Goal: Task Accomplishment & Management: Manage account settings

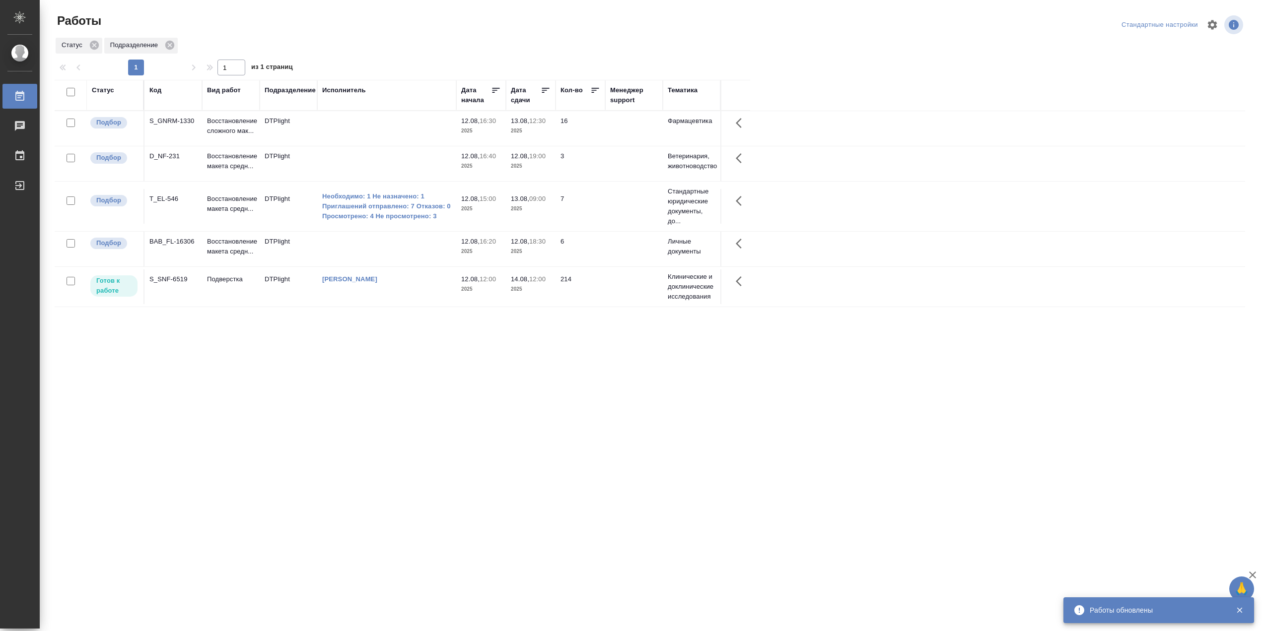
click at [422, 286] on div "Статус Код Вид работ Подразделение Исполнитель Дата начала Дата сдачи Кол-во Ме…" at bounding box center [650, 258] width 1190 height 357
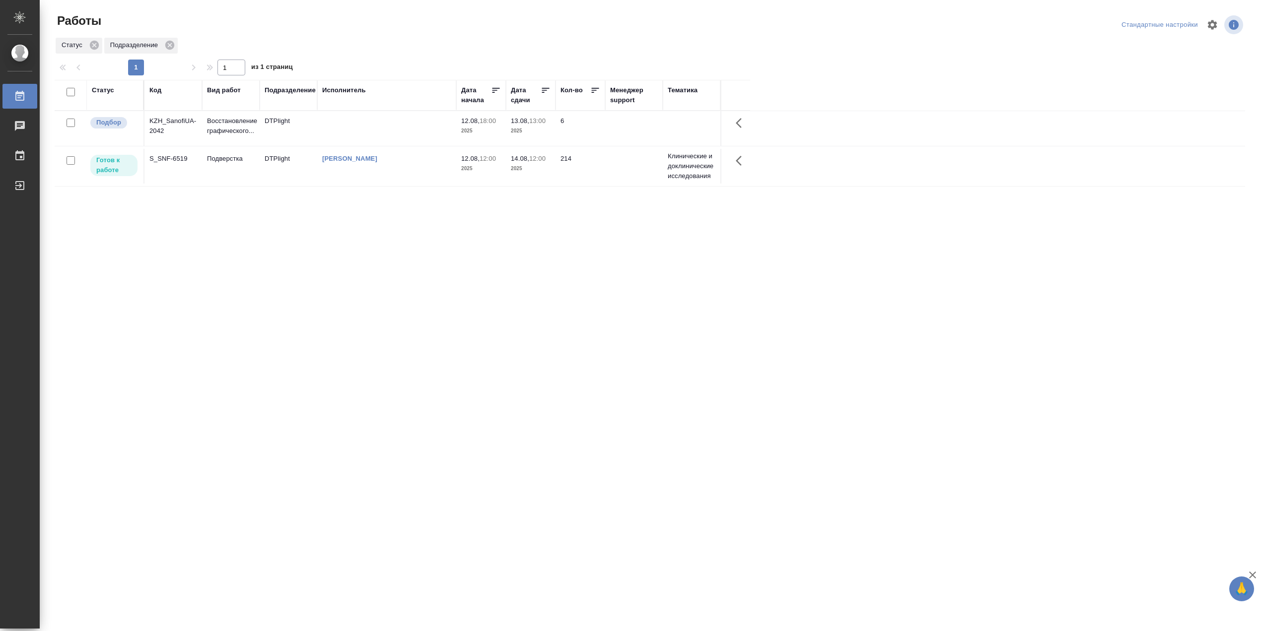
click at [416, 146] on td "[PERSON_NAME]" at bounding box center [386, 128] width 139 height 35
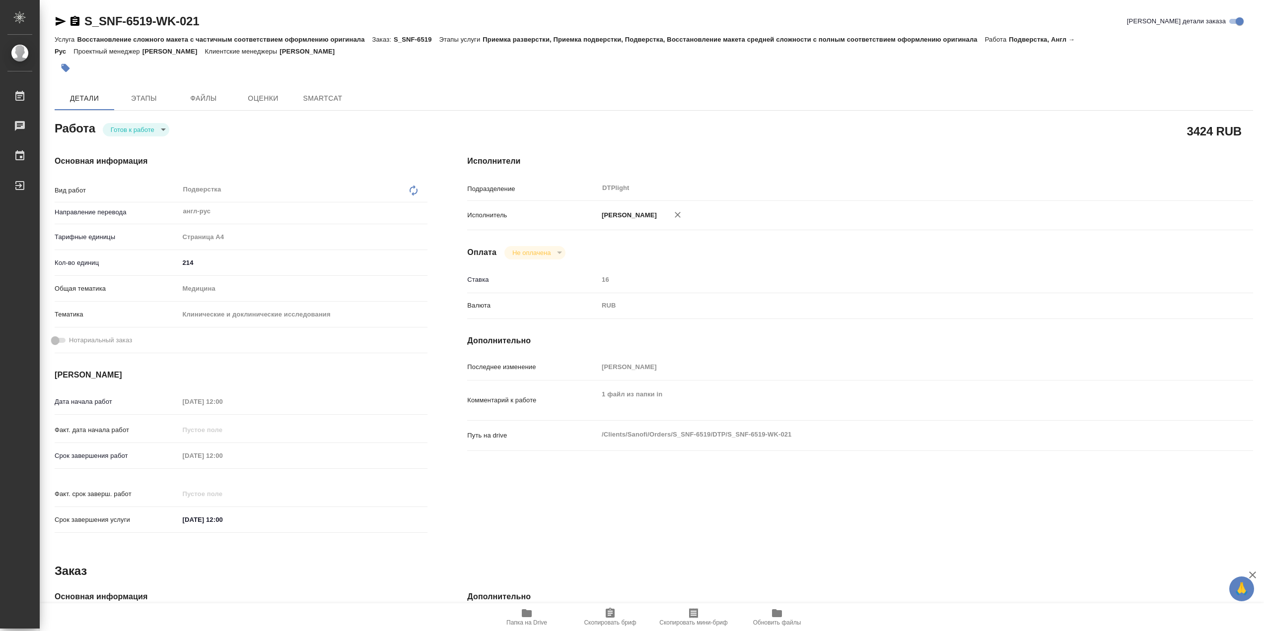
type textarea "x"
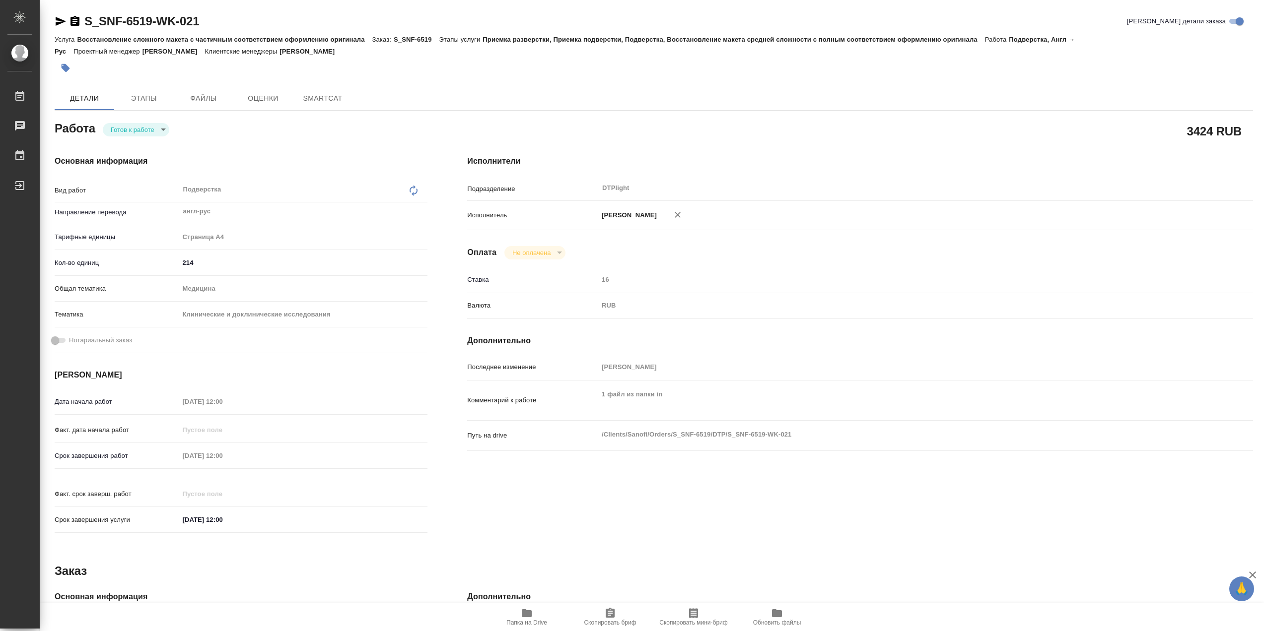
type textarea "x"
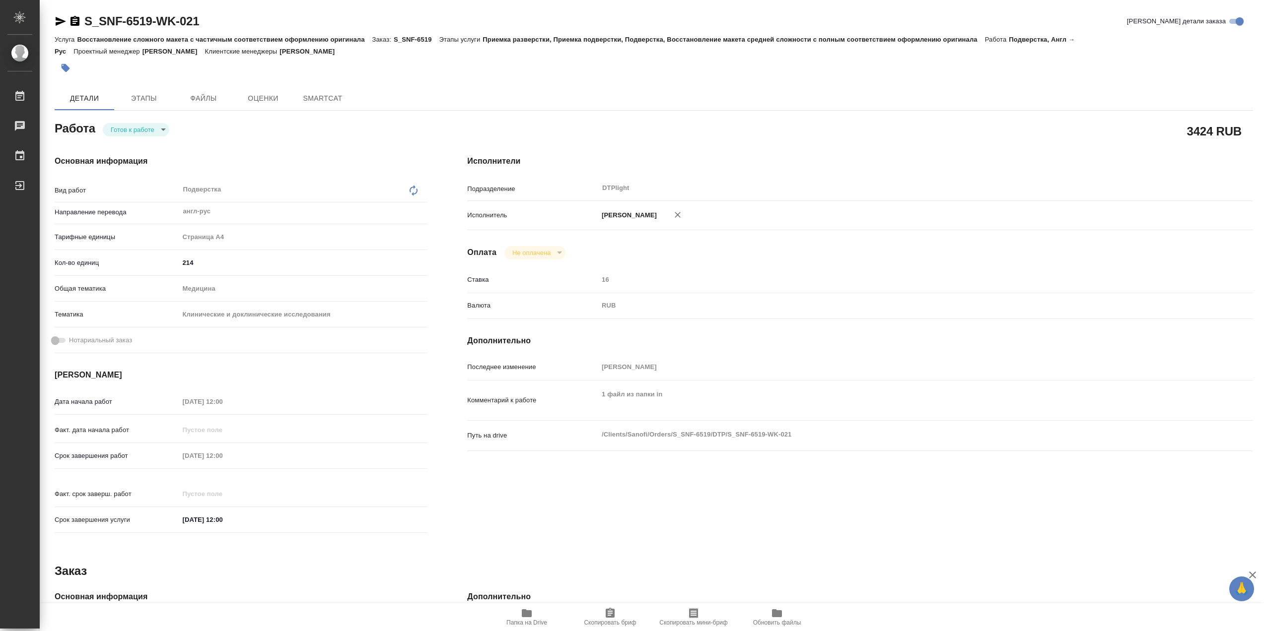
type textarea "x"
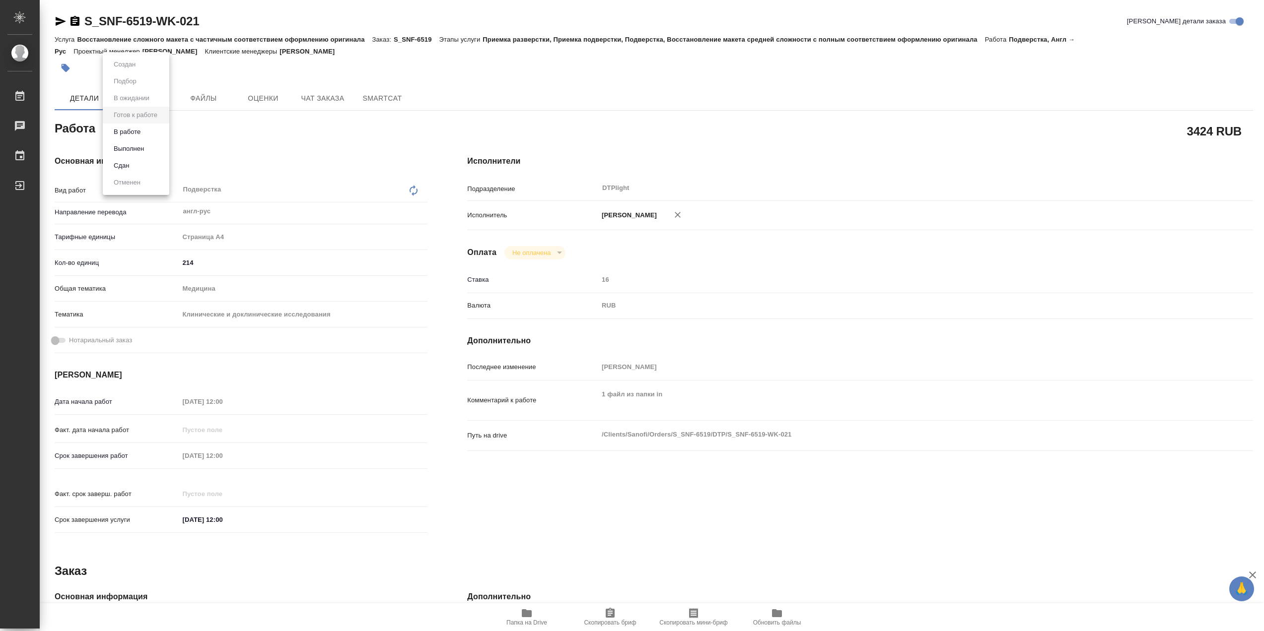
click at [140, 136] on body "🙏 .cls-1 fill:#fff; AWATERA Сархатов Руслан Работы Чаты График Выйти S_SNF-6519…" at bounding box center [632, 315] width 1264 height 631
click at [143, 133] on button "В работе" at bounding box center [127, 132] width 33 height 11
type textarea "x"
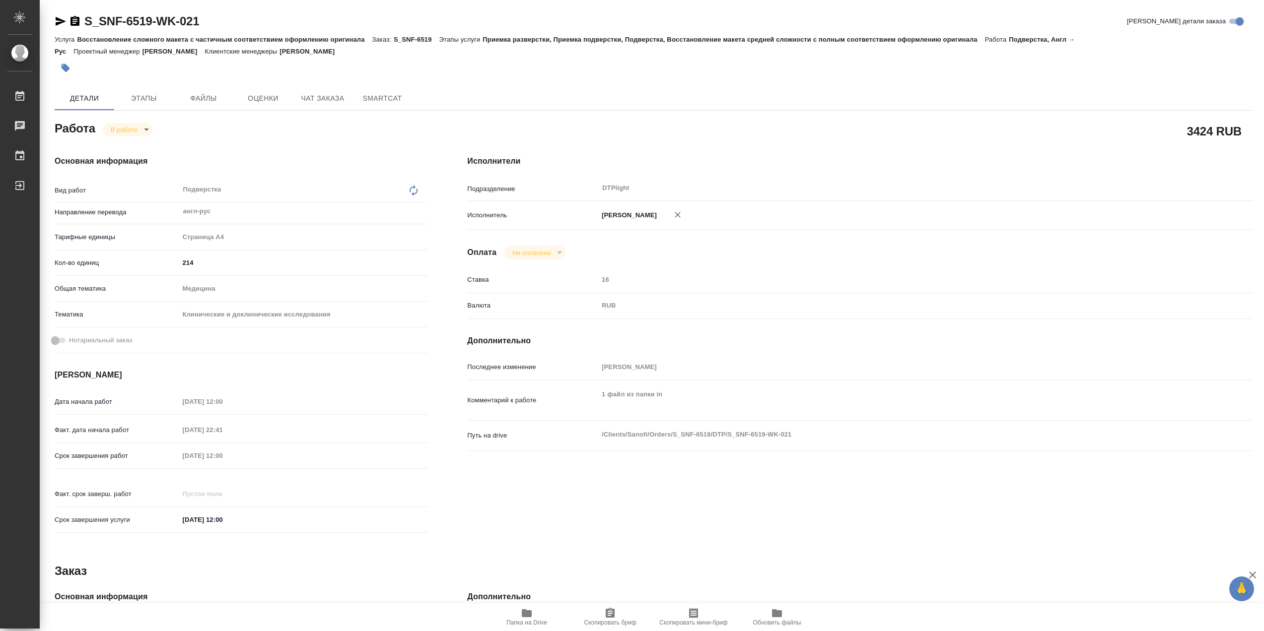
type textarea "x"
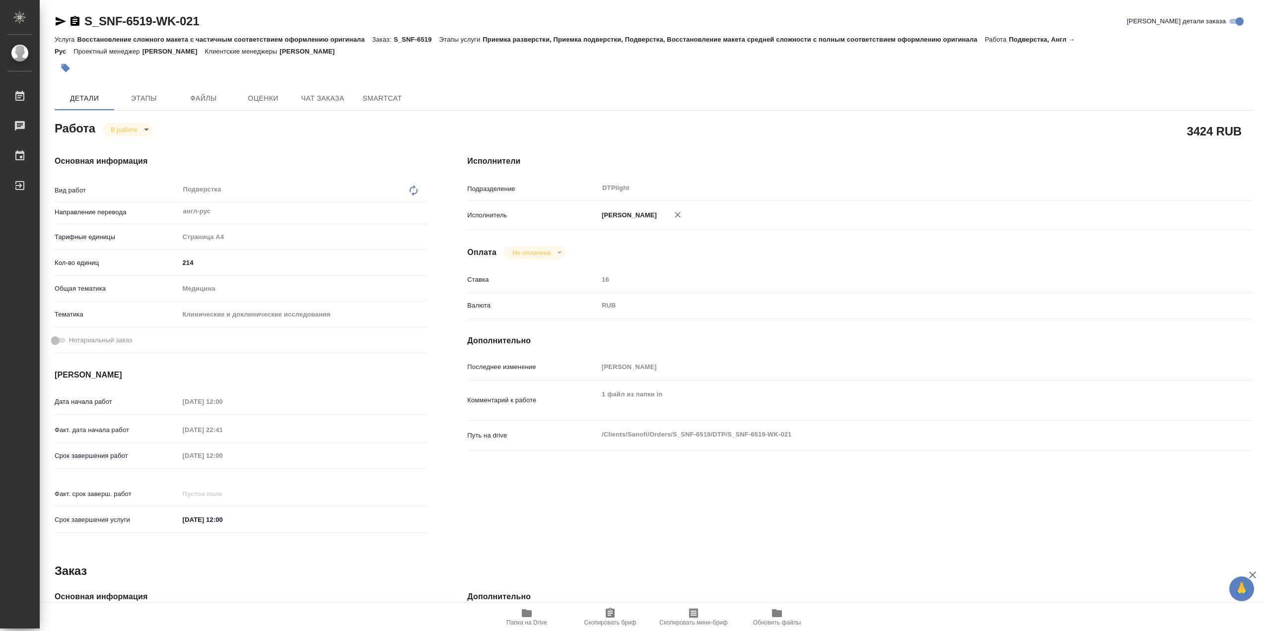
type textarea "x"
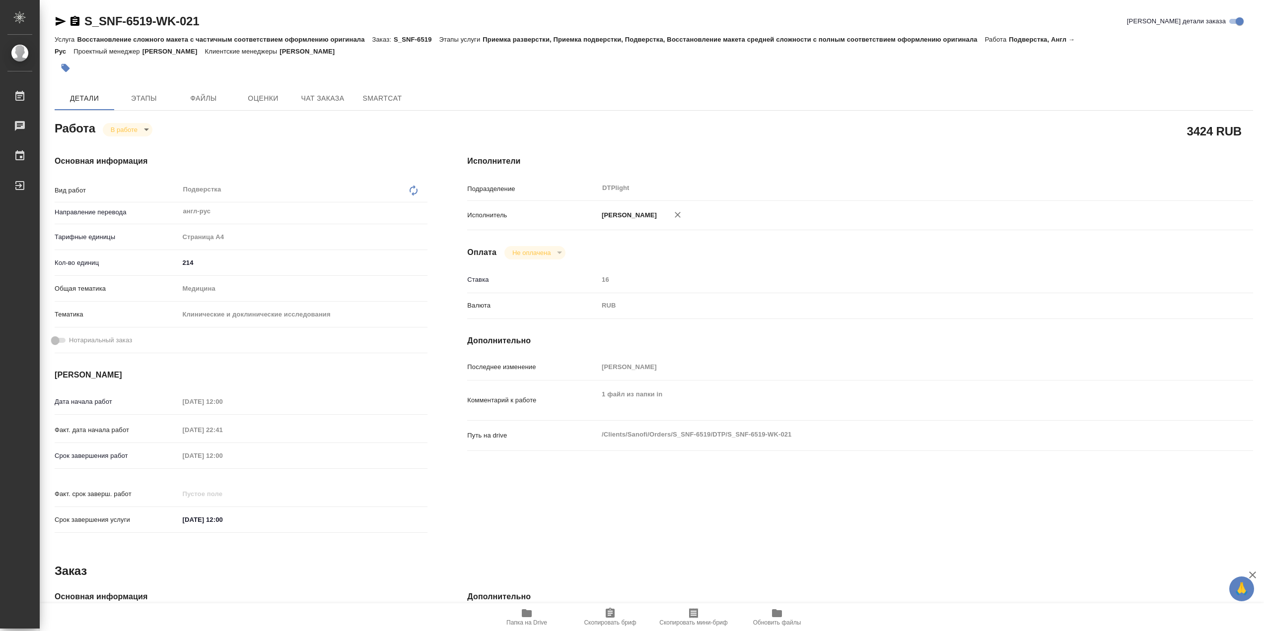
type textarea "x"
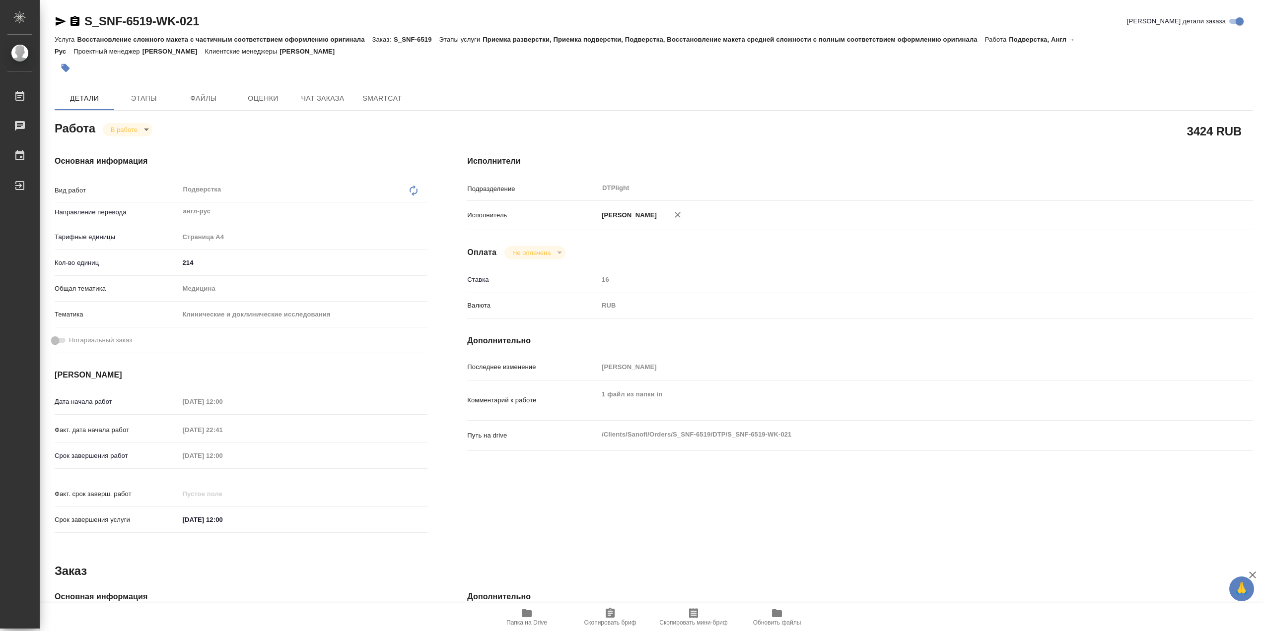
type textarea "x"
click at [533, 619] on icon "button" at bounding box center [527, 614] width 12 height 12
type textarea "x"
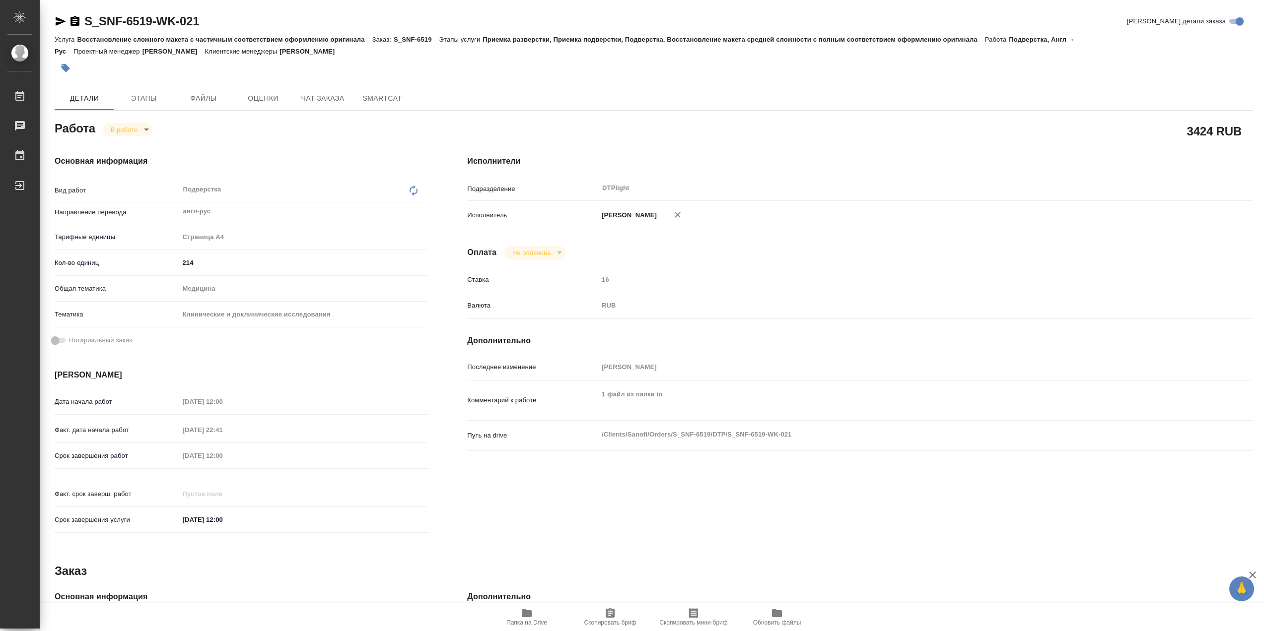
type textarea "x"
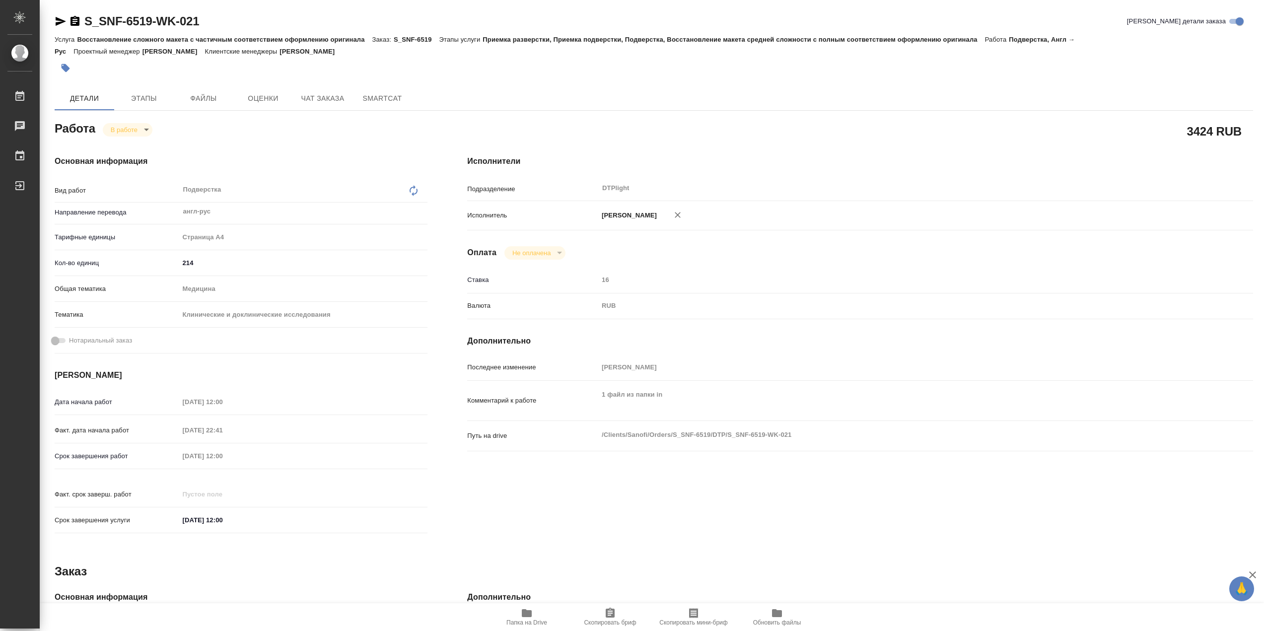
type textarea "x"
